Goal: Task Accomplishment & Management: Use online tool/utility

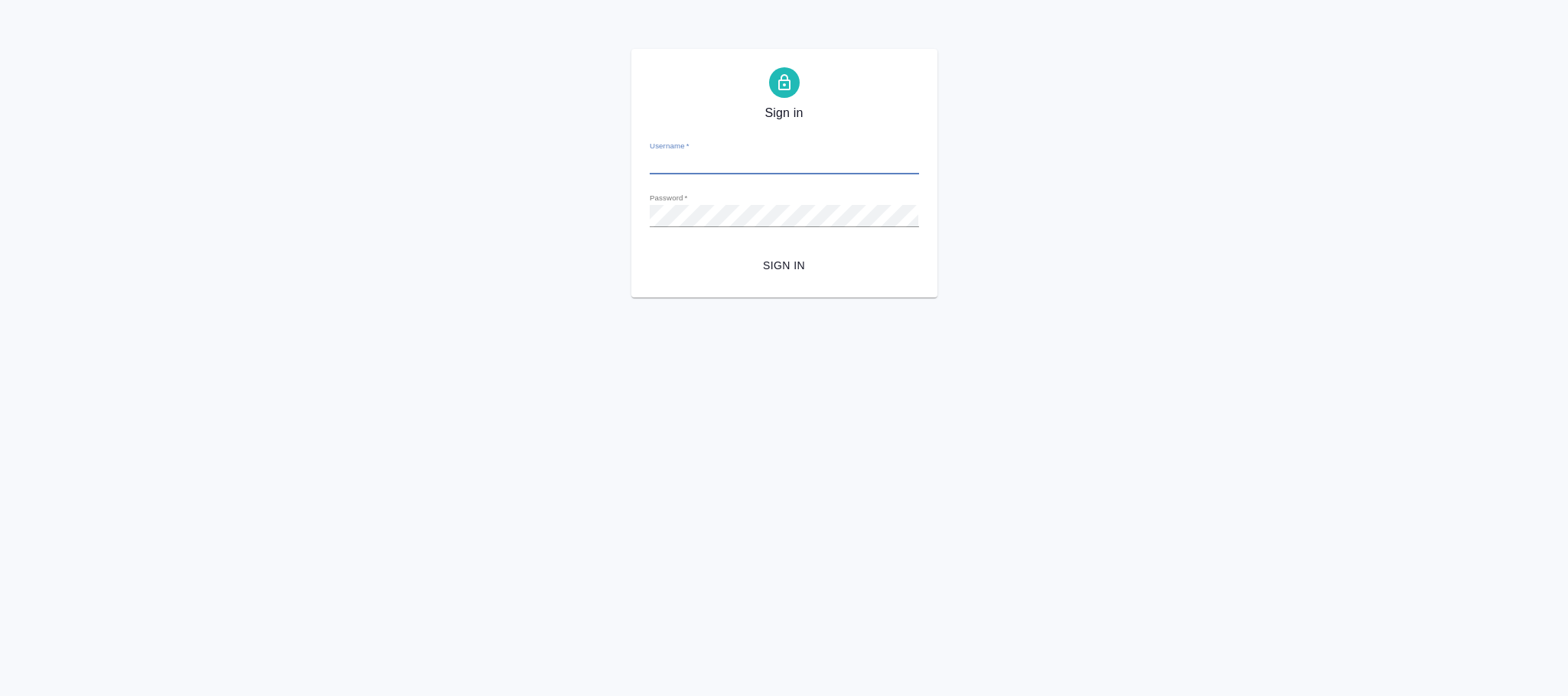
type input "[PERSON_NAME][EMAIL_ADDRESS][DOMAIN_NAME]"
click at [797, 270] on span "Sign in" at bounding box center [784, 266] width 245 height 19
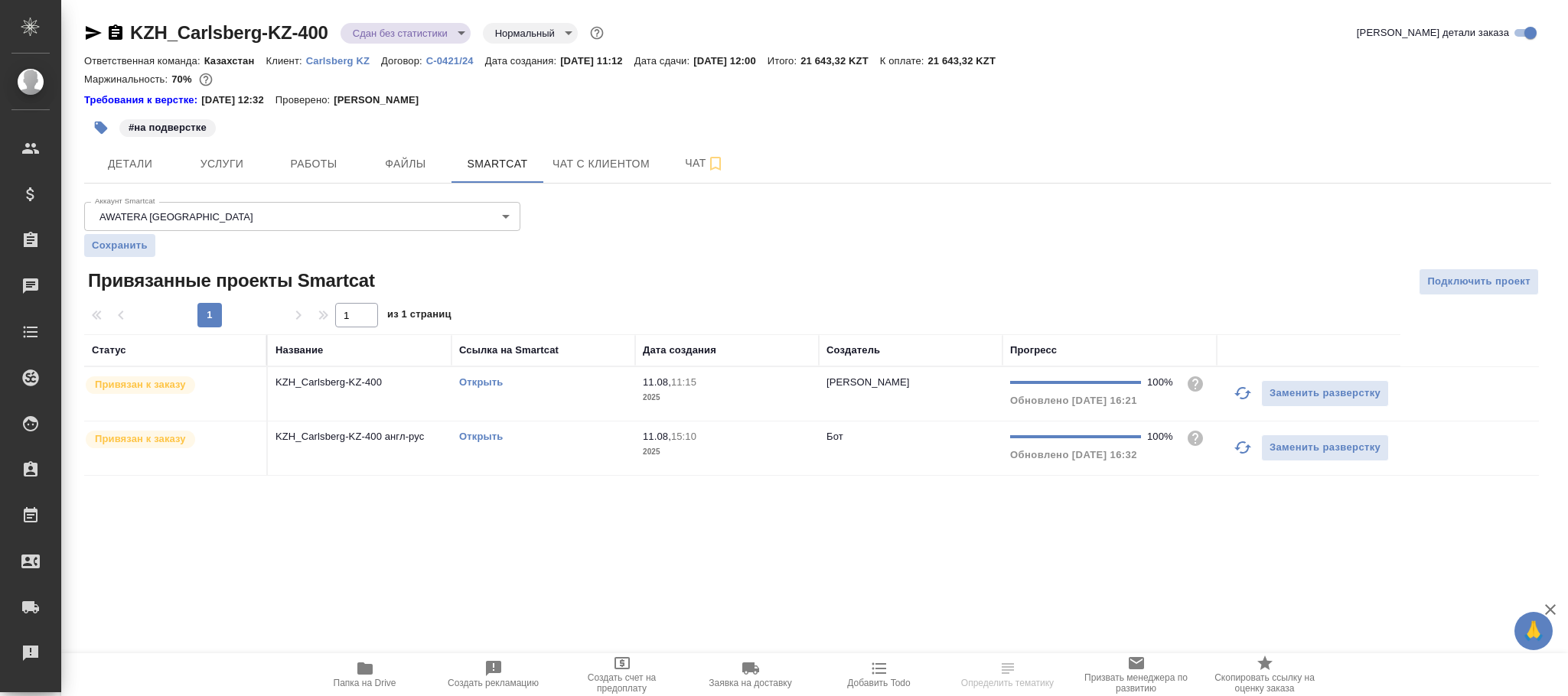
click at [820, 421] on td "Бот" at bounding box center [911, 393] width 184 height 53
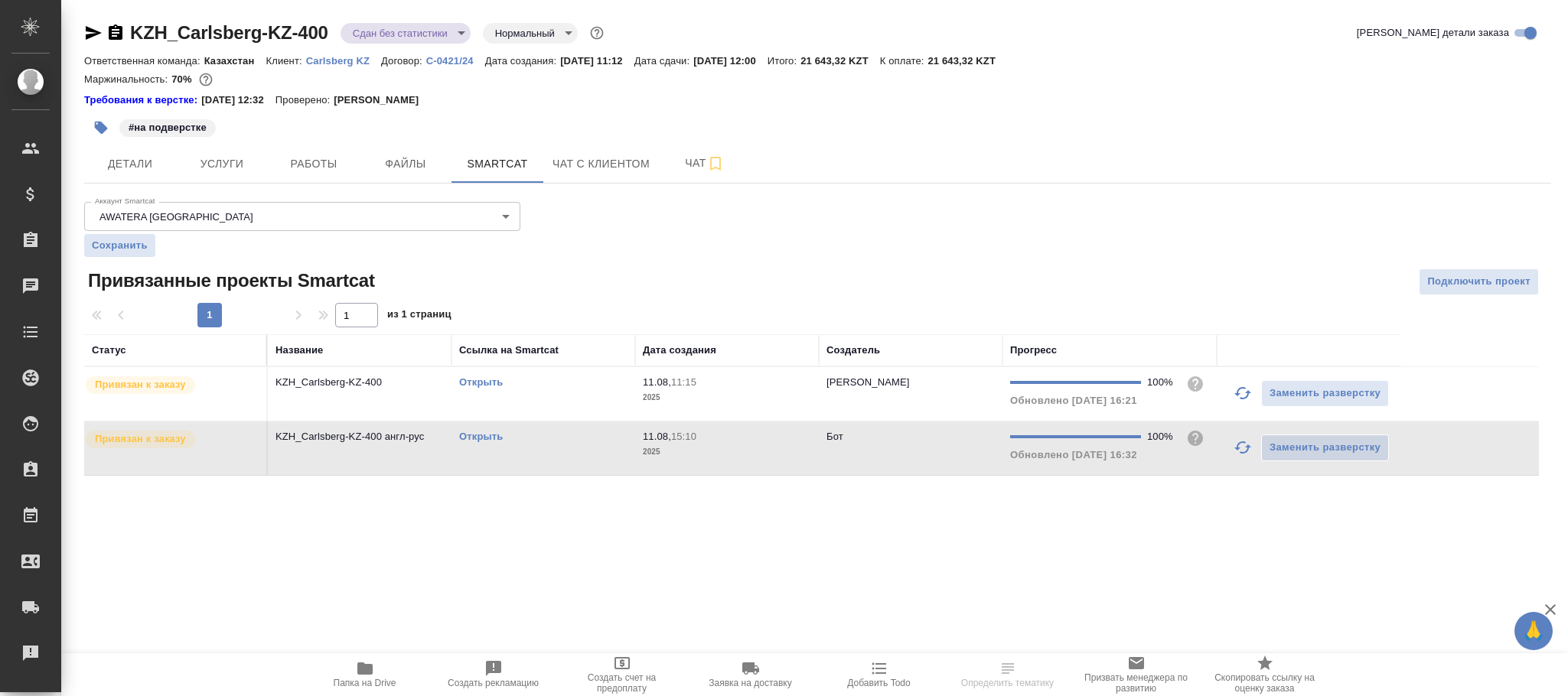
click at [820, 421] on td "Бот" at bounding box center [911, 393] width 184 height 53
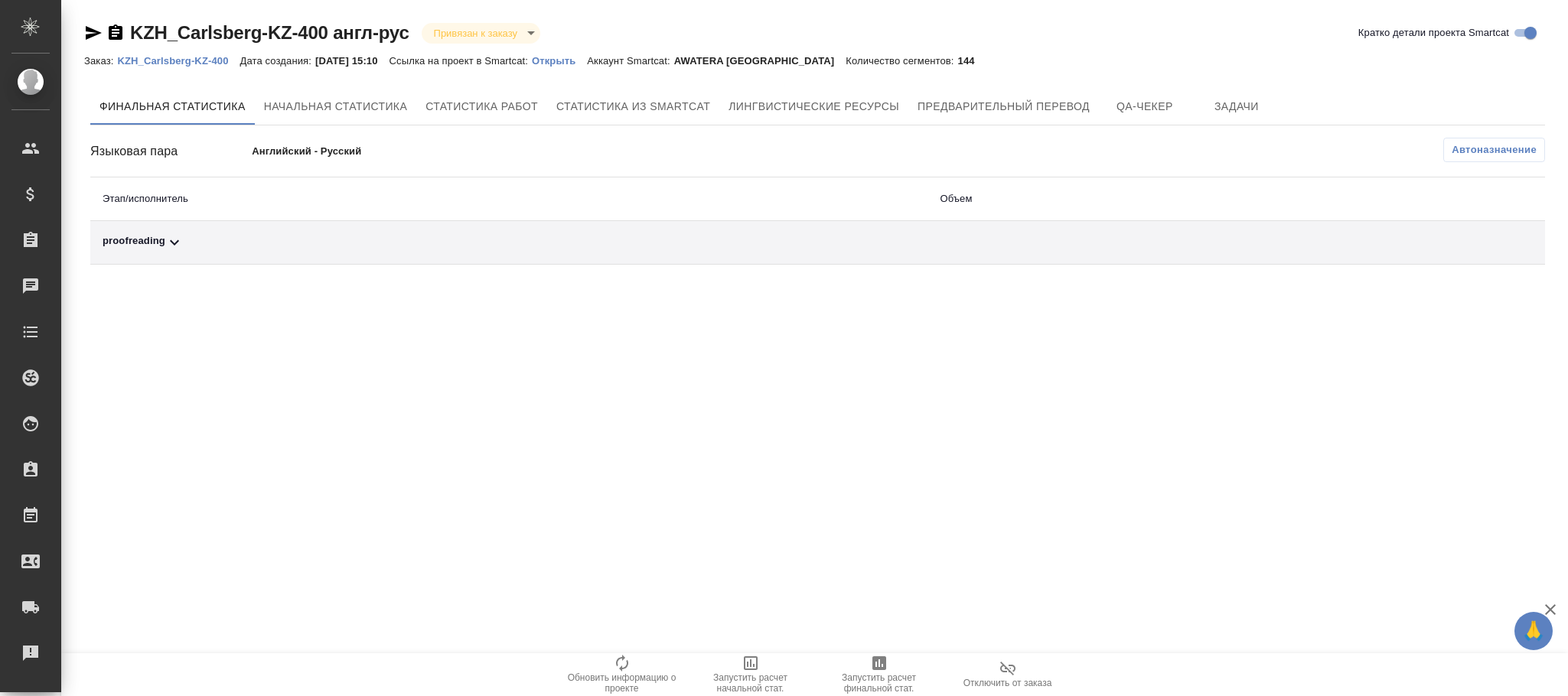
click at [1499, 133] on div "Финальная статистика Начальная статистика Статистика работ Статистика из Smartc…" at bounding box center [818, 176] width 1454 height 177
click at [1469, 151] on span "Автоназначение" at bounding box center [1494, 150] width 85 height 15
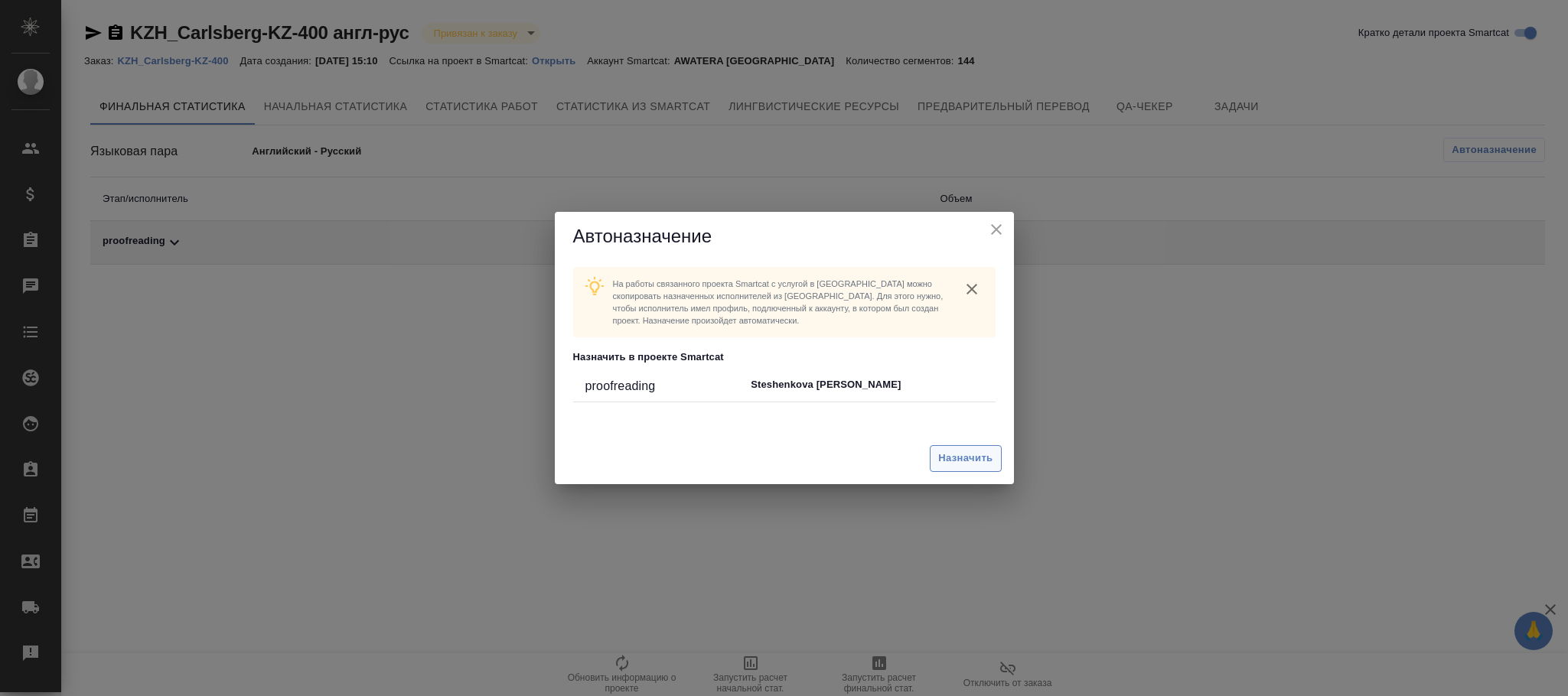
click at [969, 461] on span "Назначить" at bounding box center [965, 458] width 54 height 18
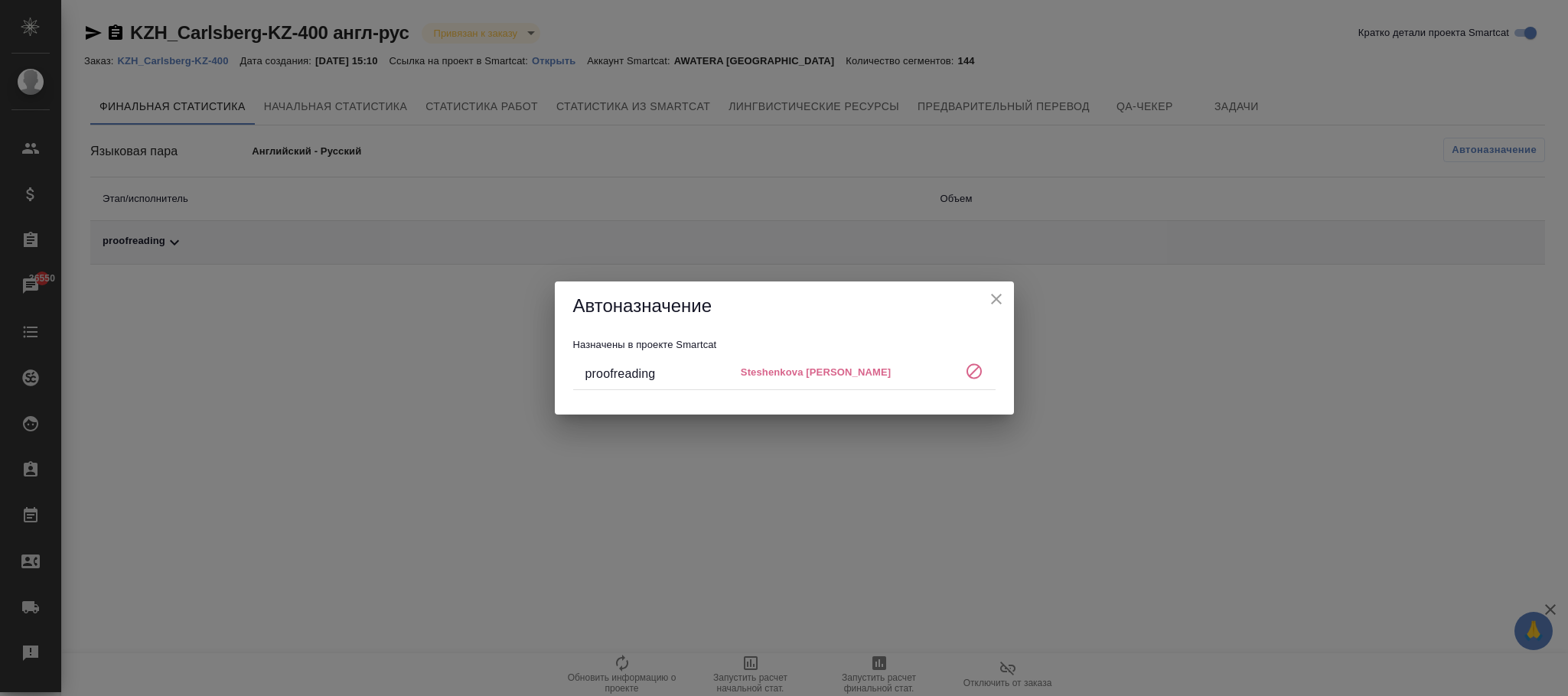
click at [1036, 365] on div "Автоназначение Назначены в проекте Smartcat proofreading Steshenkova [PERSON_NA…" at bounding box center [784, 348] width 1568 height 696
